Goal: Information Seeking & Learning: Compare options

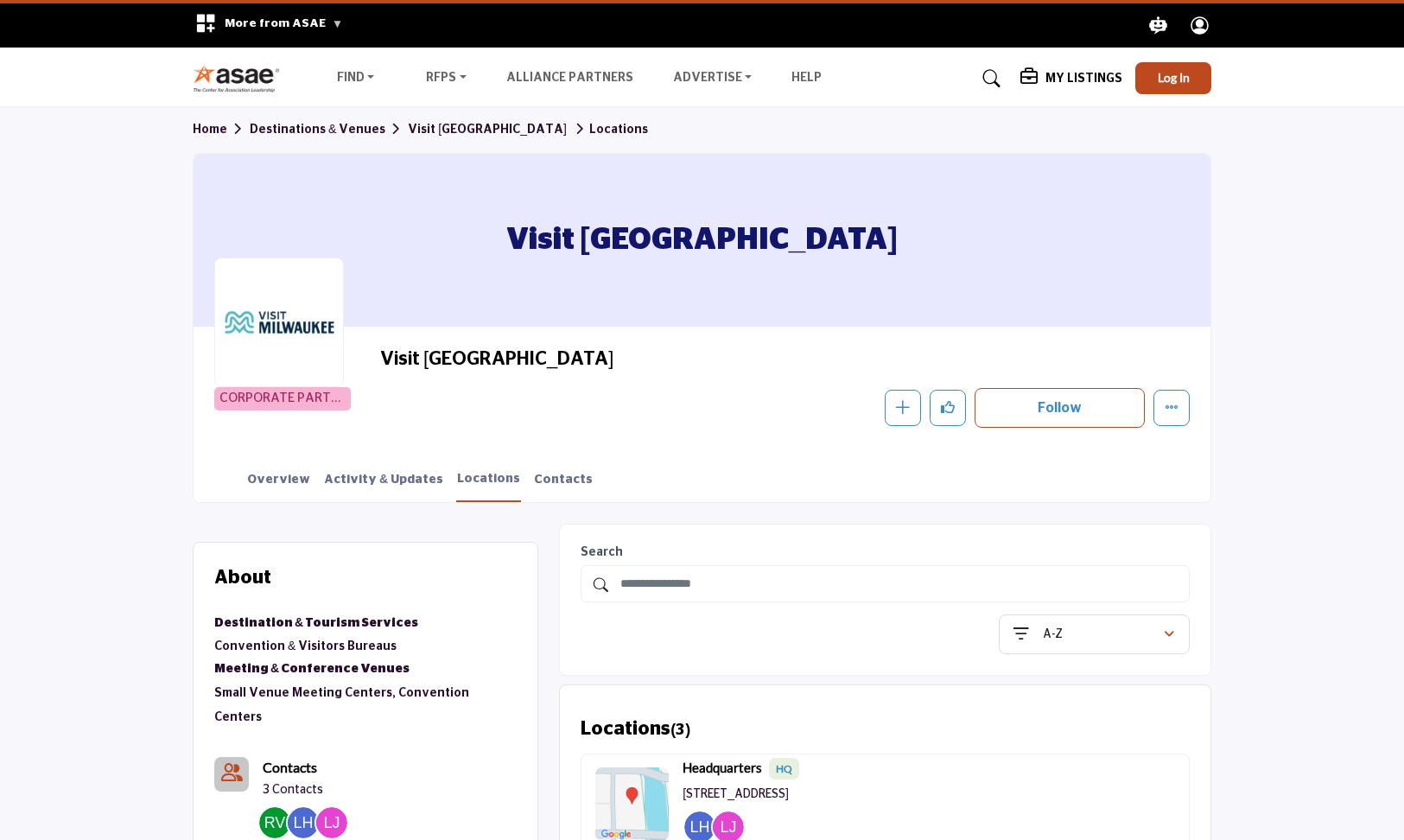
click at [312, 130] on link "Destinations & Venues" at bounding box center [328, 130] width 158 height 12
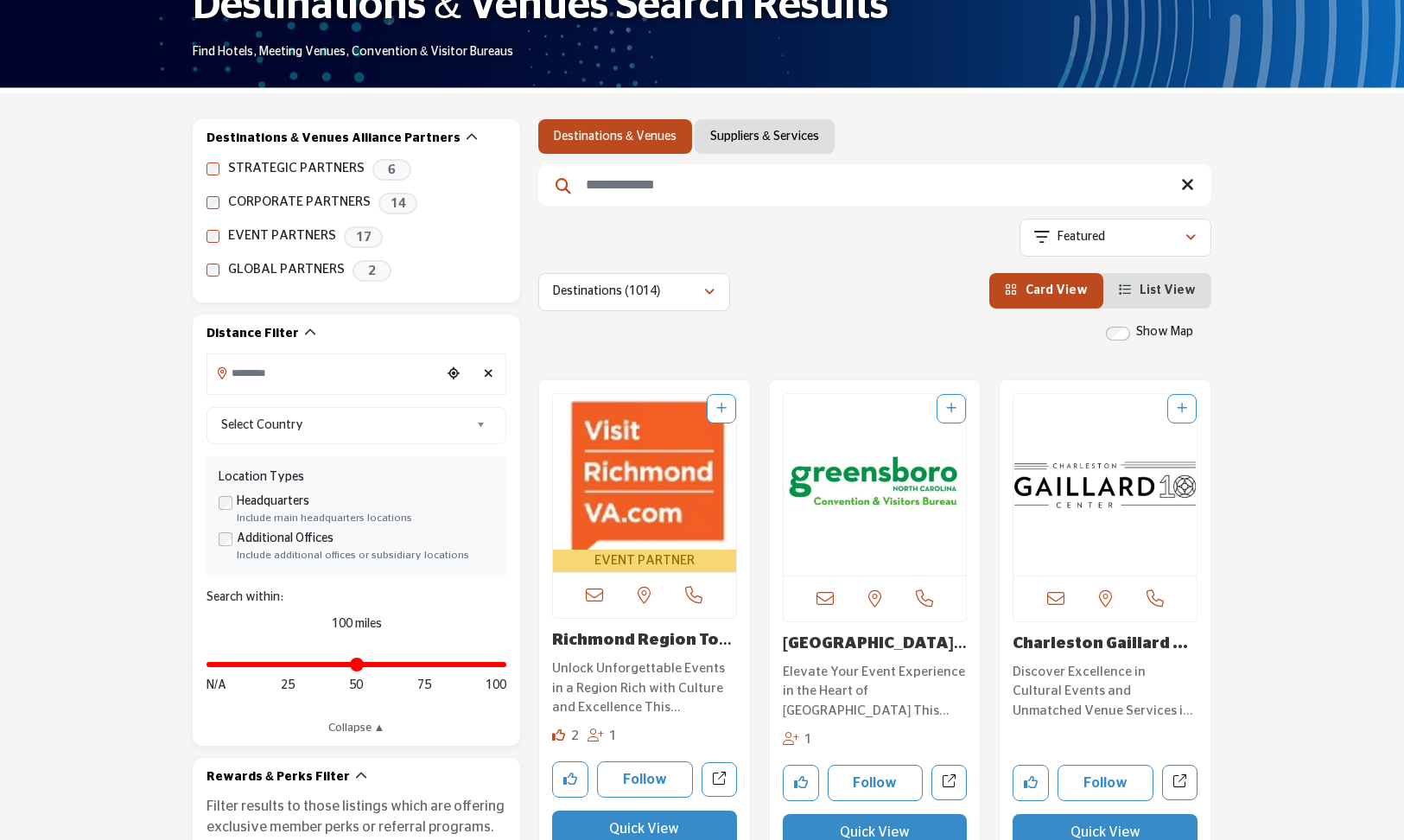
scroll to position [210, 0]
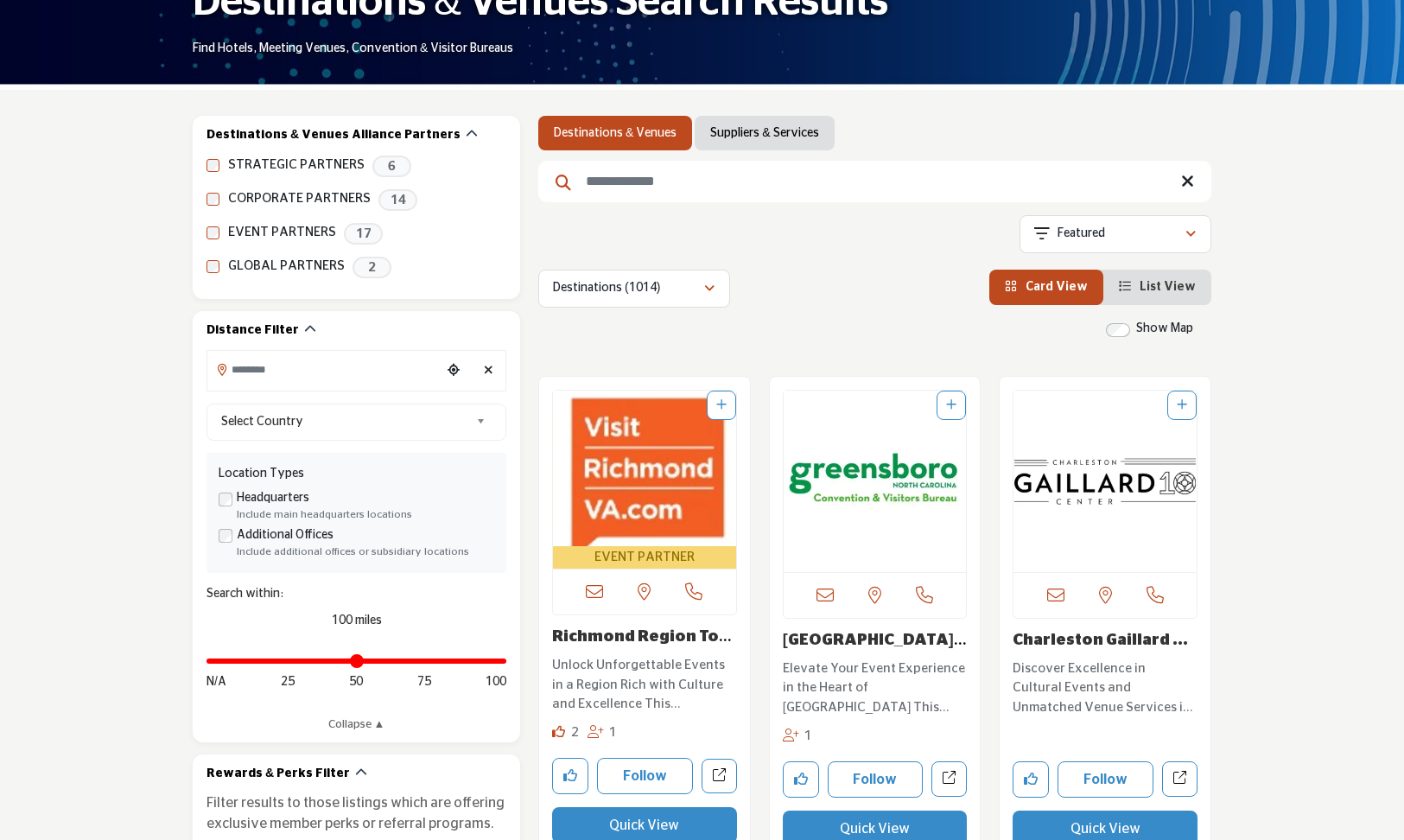
click at [1152, 277] on li "List View" at bounding box center [1157, 287] width 108 height 35
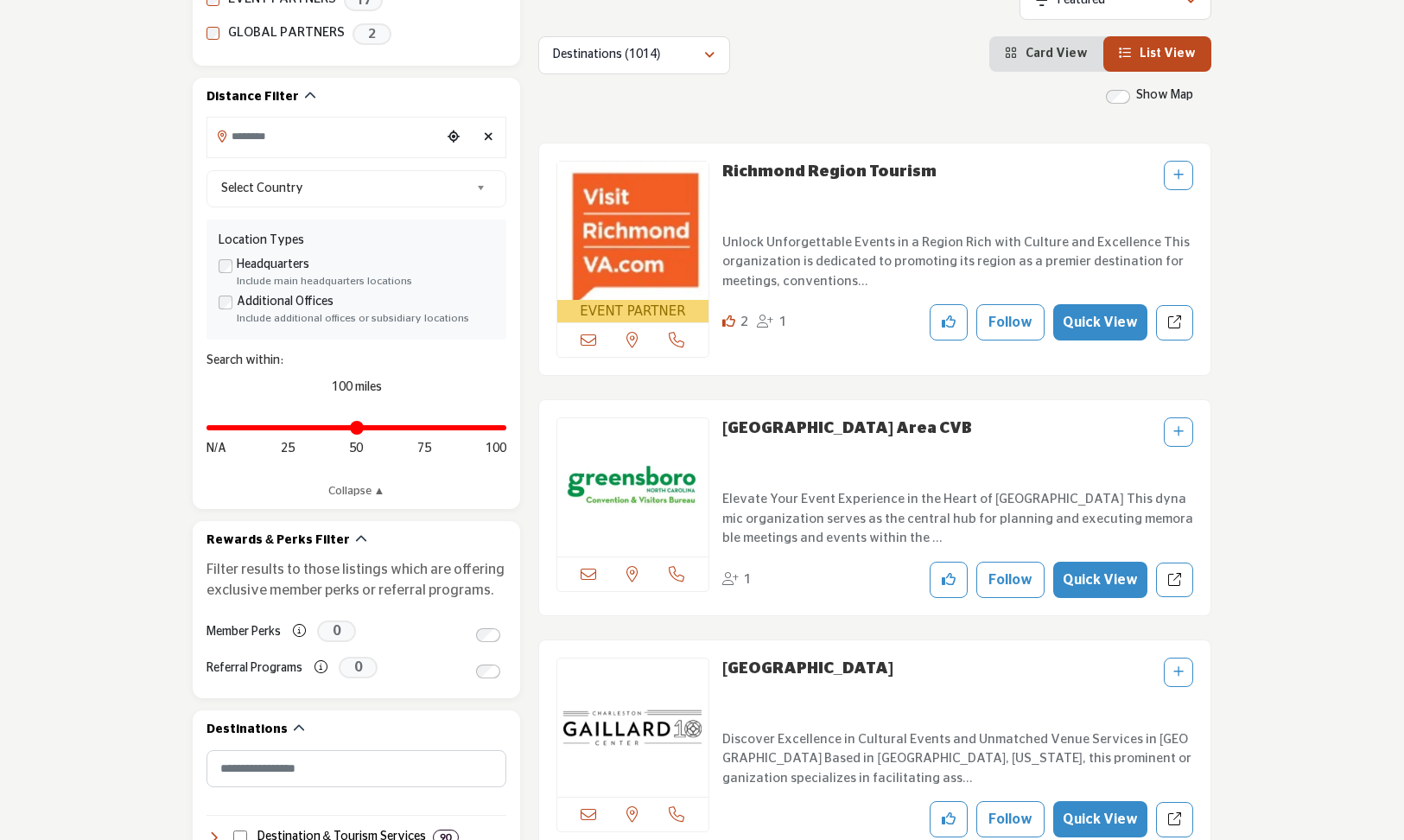
scroll to position [409, 0]
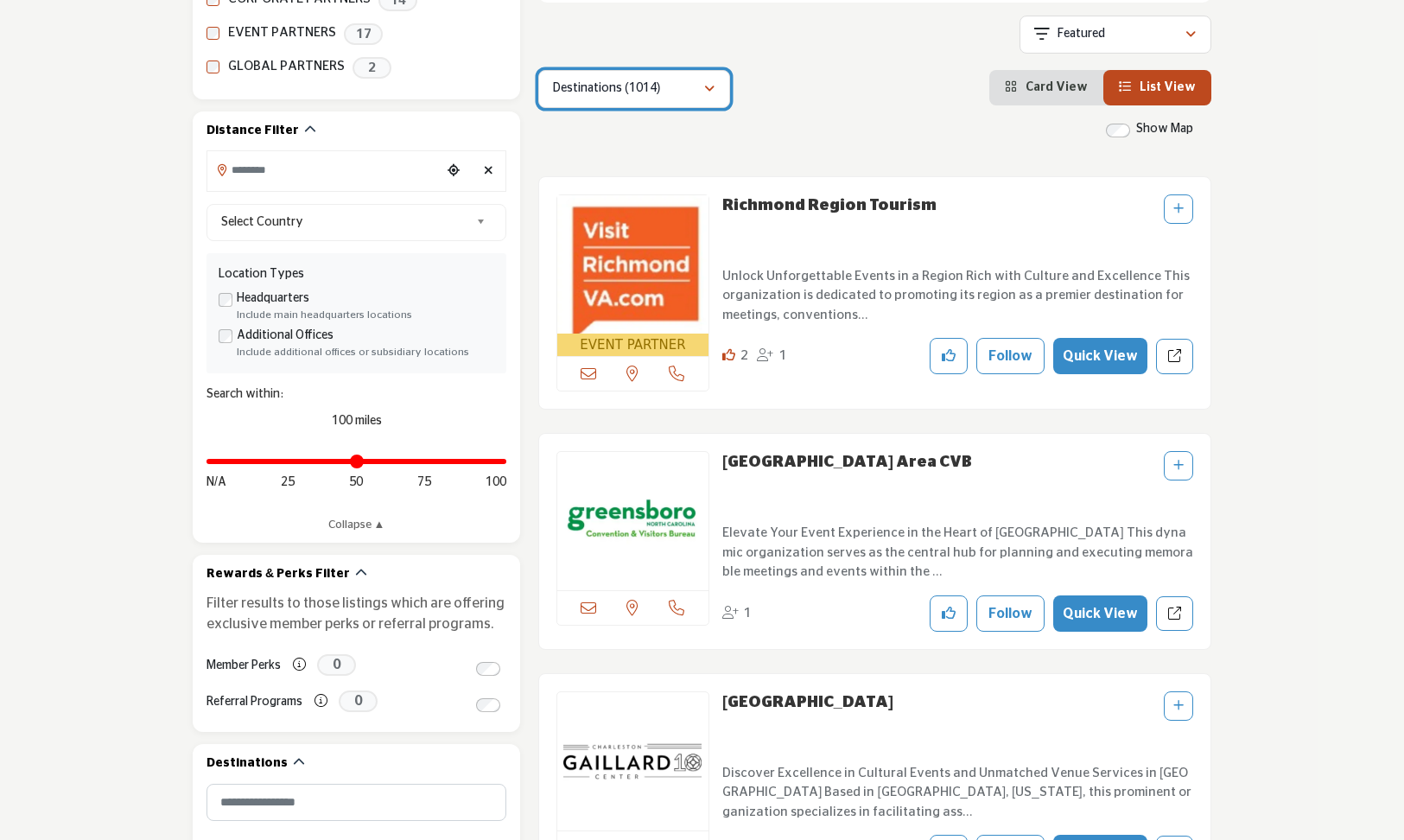
click at [687, 86] on div "Destinations (1014)" at bounding box center [628, 88] width 150 height 20
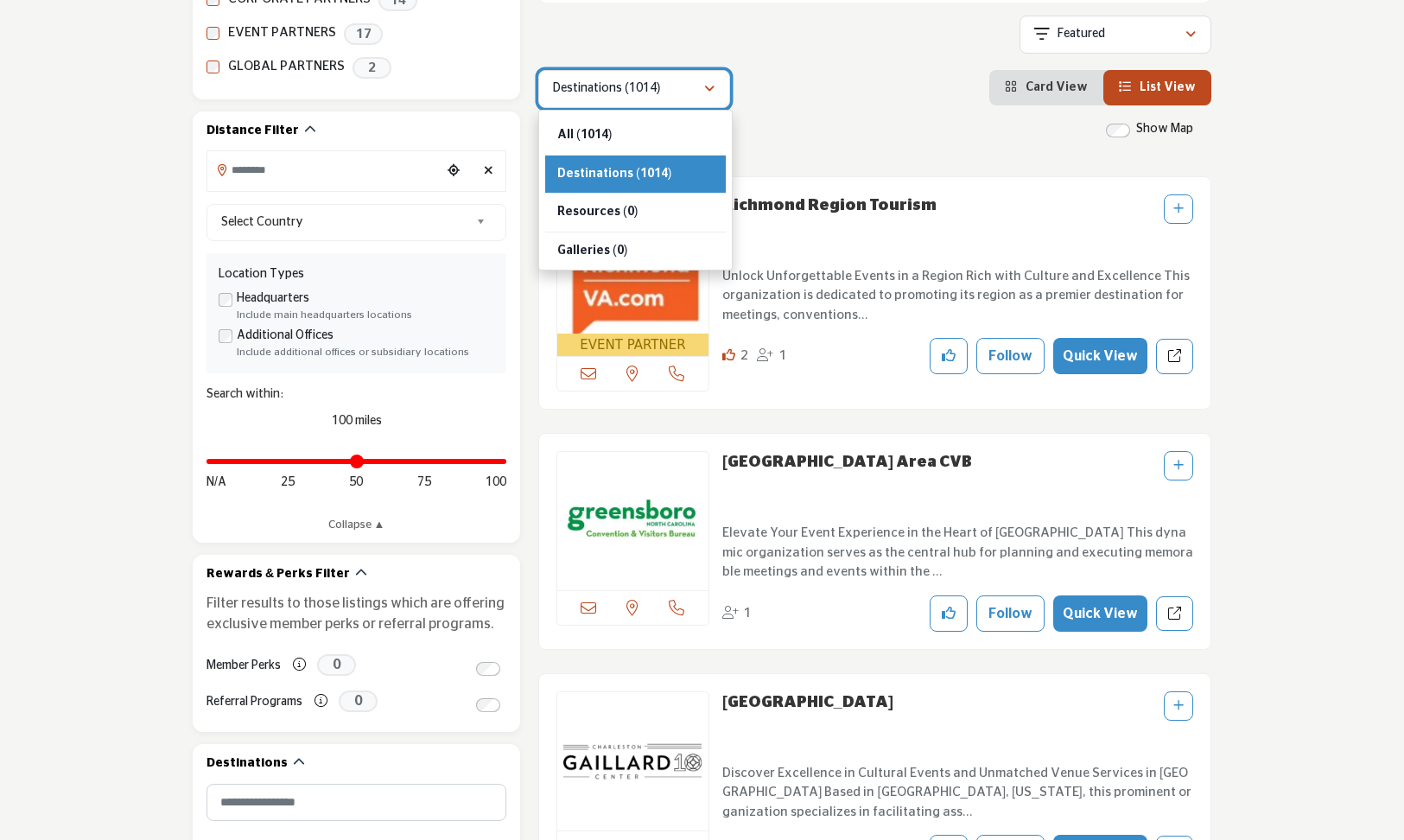
click at [687, 86] on div "Destinations (1014)" at bounding box center [628, 88] width 150 height 20
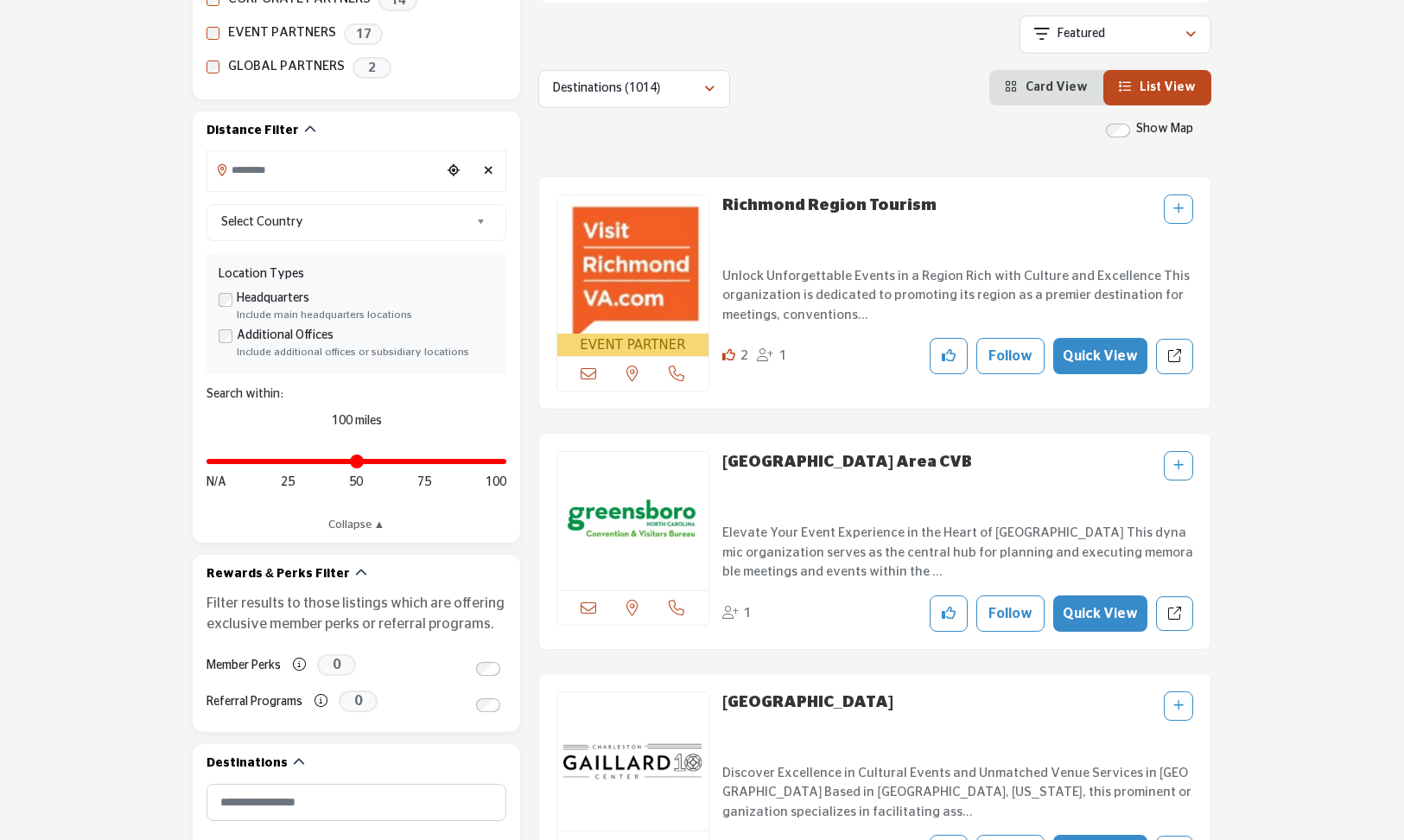
click at [890, 57] on div "Showing 168 results out of 1014" at bounding box center [875, 38] width 673 height 44
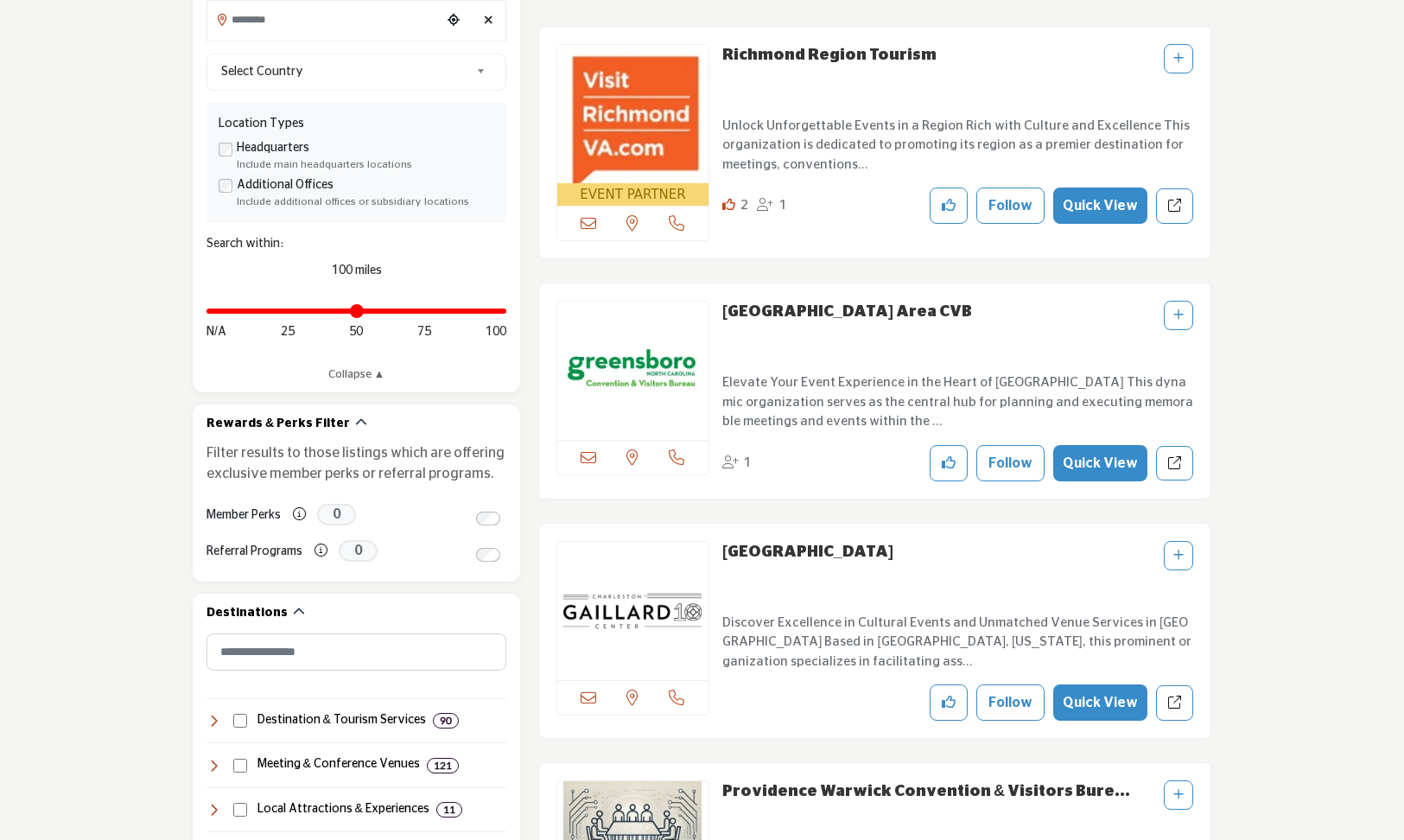
scroll to position [771, 0]
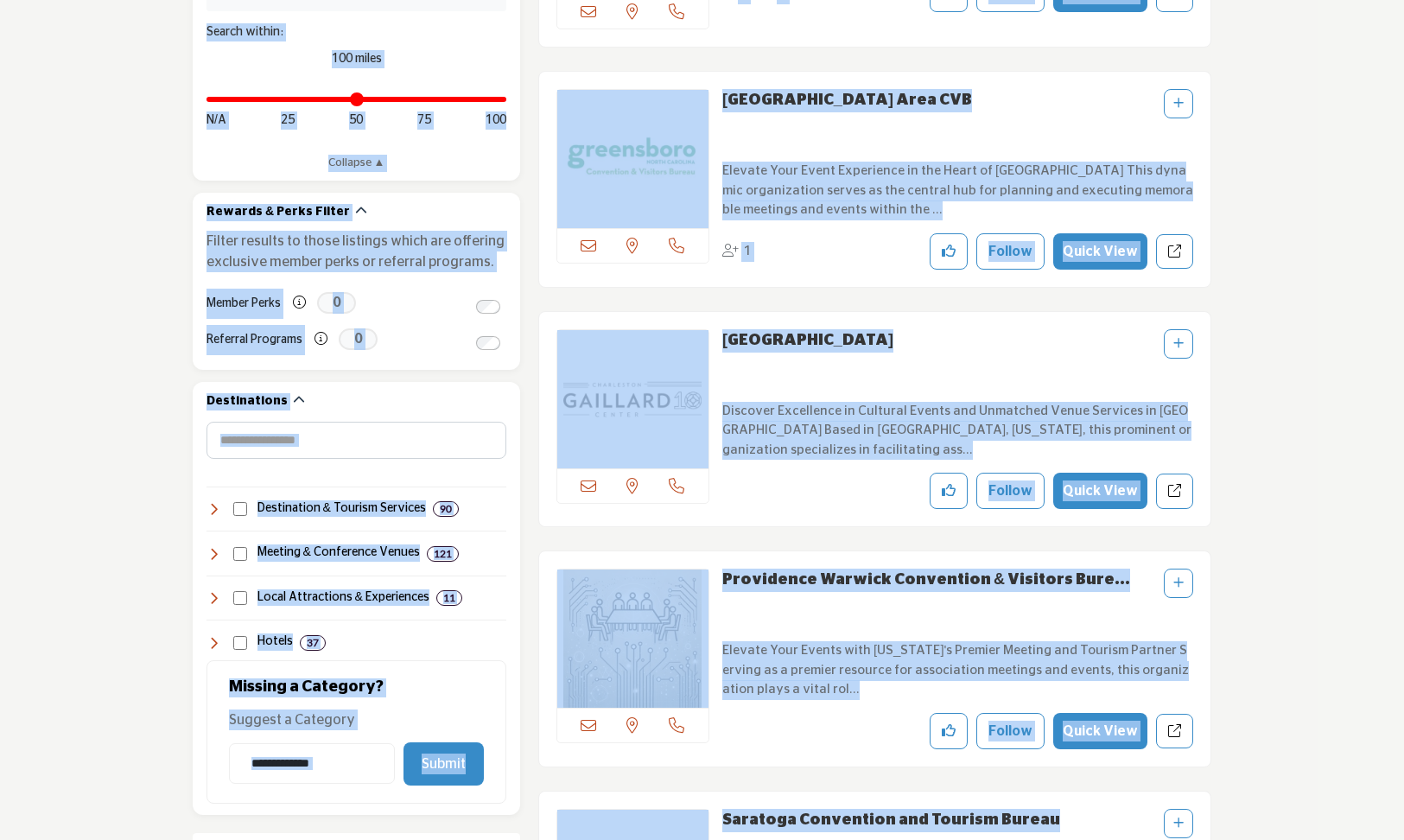
copy body "More from ASAE .asae-eb-switcher-icon { fill: #ffffff; stroke-width: 0px; } .as…"
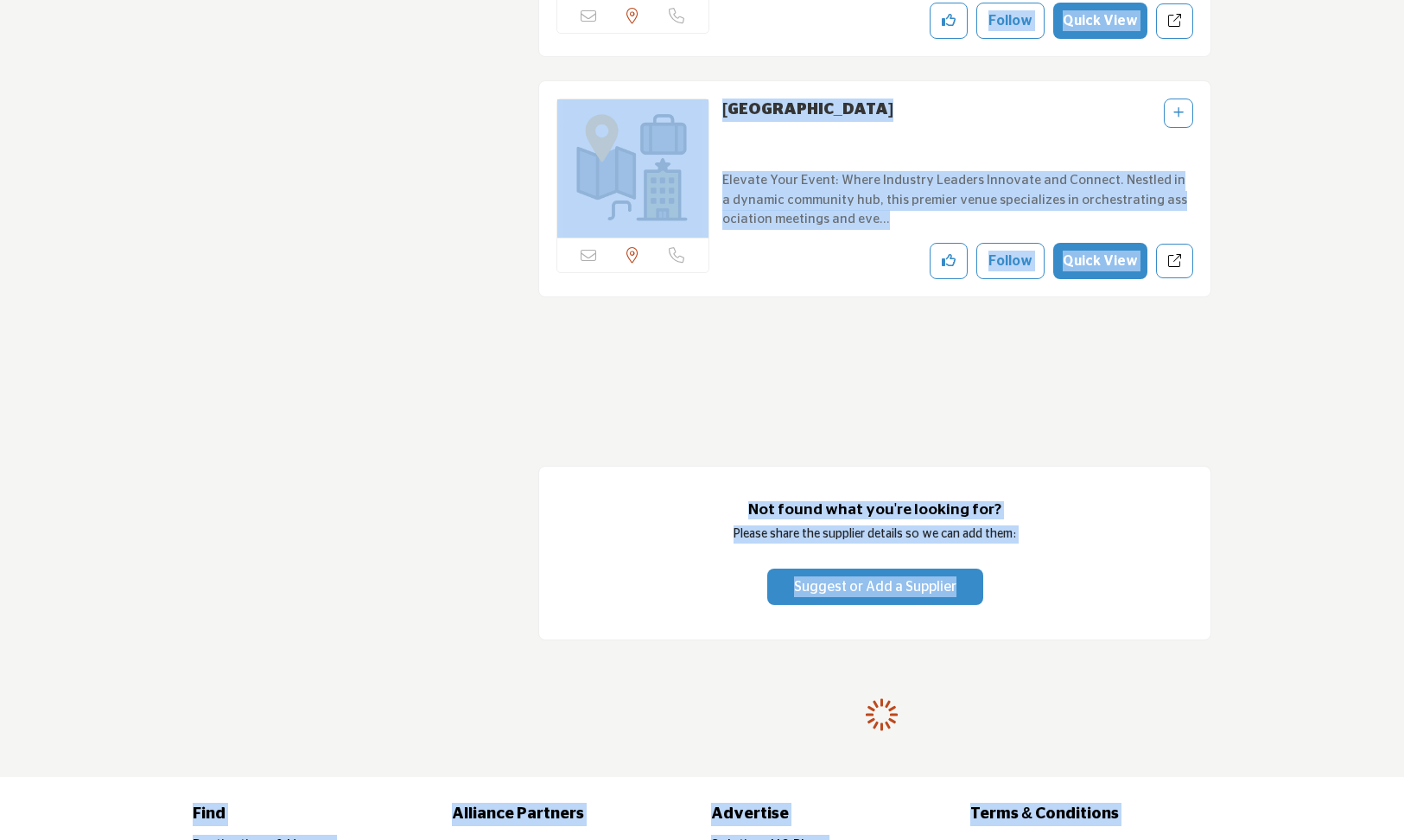
scroll to position [41785, 0]
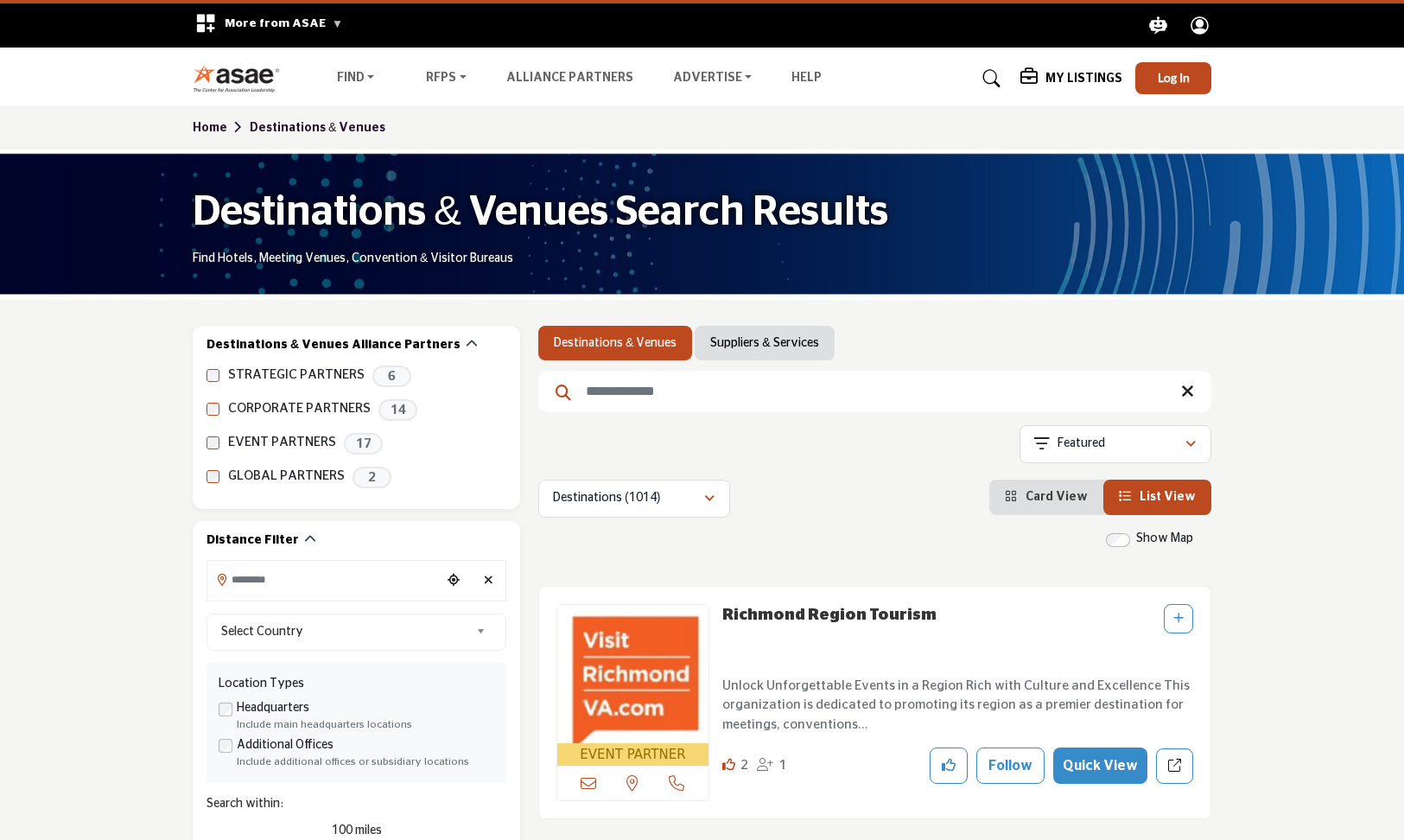
scroll to position [190, 0]
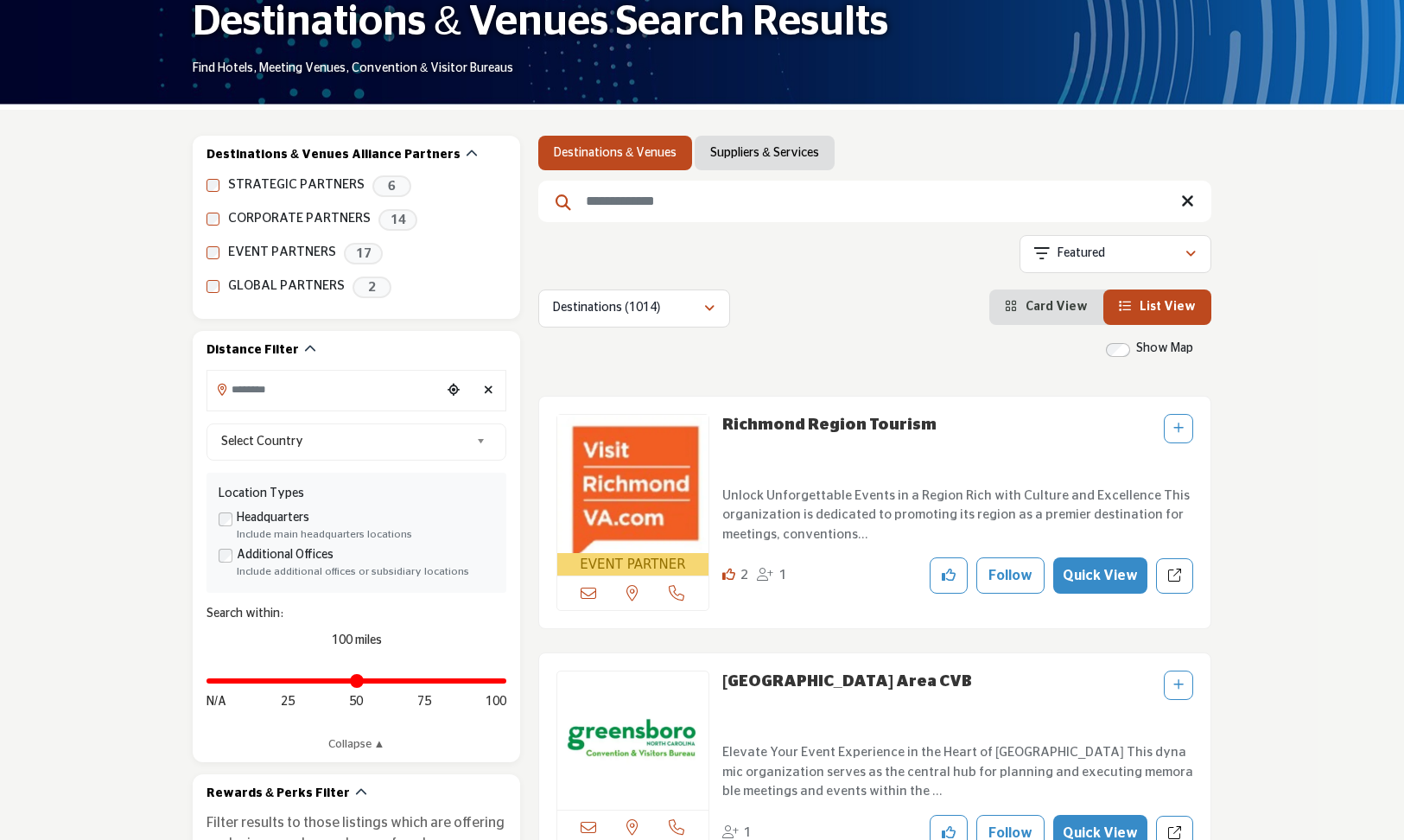
click at [725, 154] on link "Suppliers & Services" at bounding box center [764, 154] width 108 height 18
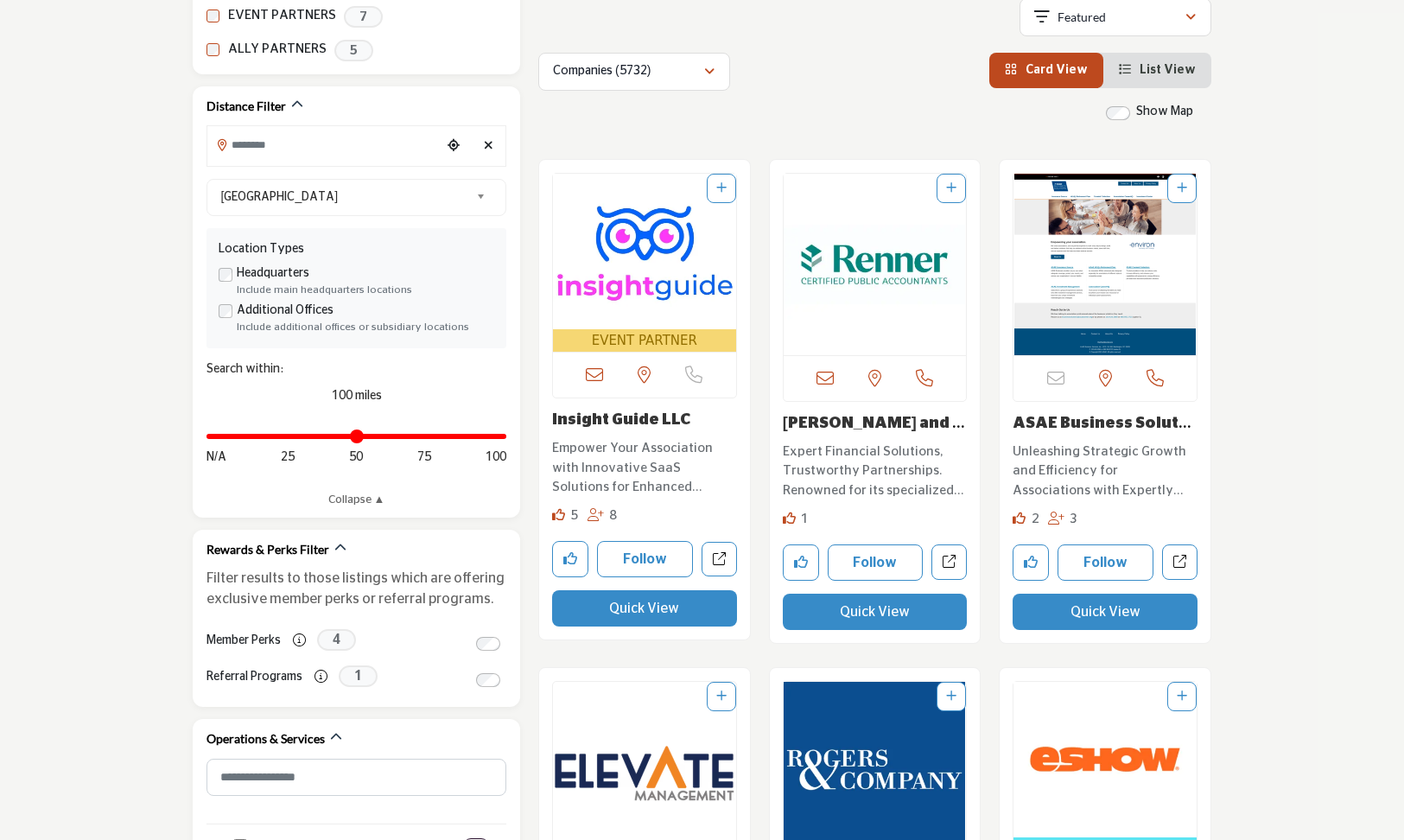
scroll to position [792, 0]
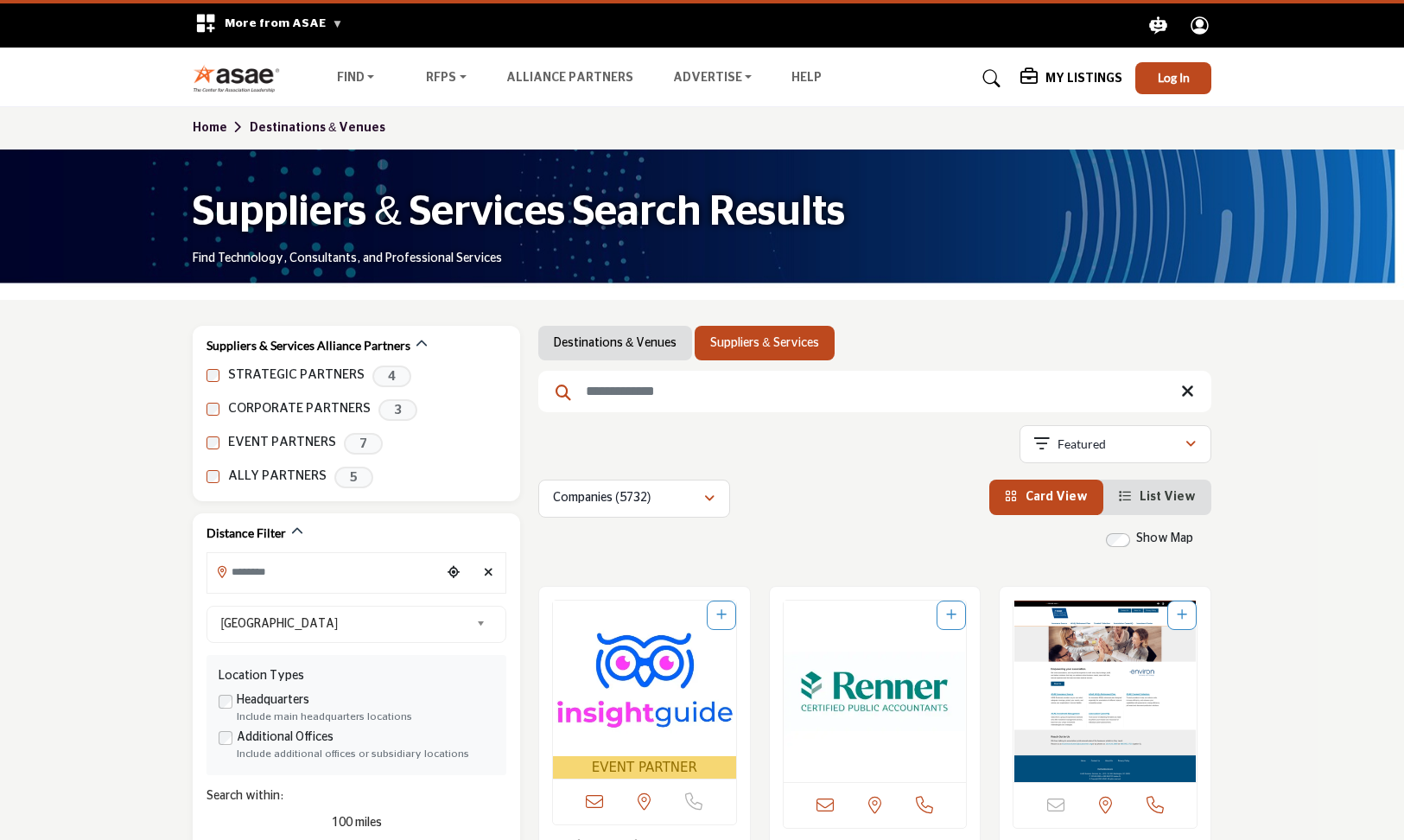
click at [1175, 499] on span "List View" at bounding box center [1167, 497] width 56 height 12
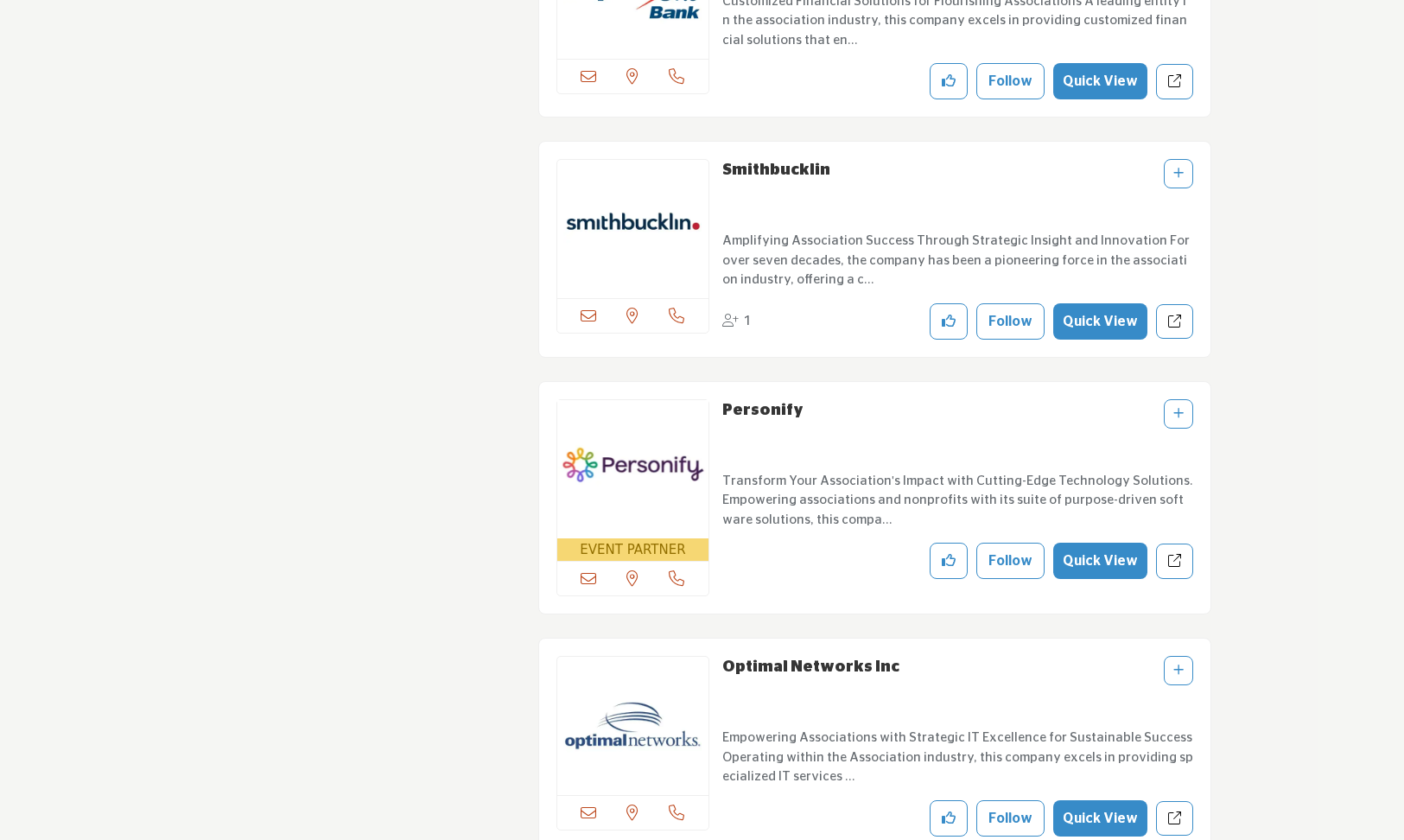
scroll to position [20711, 0]
